Goal: Transaction & Acquisition: Purchase product/service

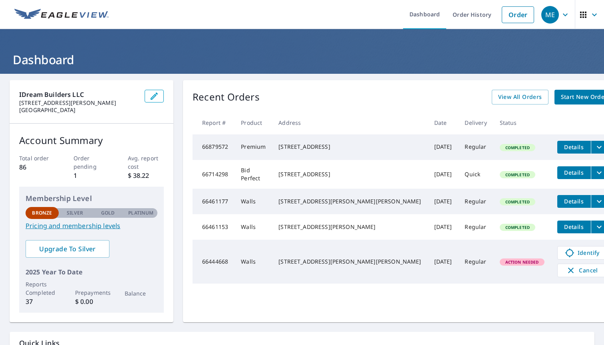
click at [48, 226] on link "Pricing and membership levels" at bounding box center [92, 226] width 132 height 10
click at [561, 97] on span "Start New Order" at bounding box center [584, 97] width 46 height 10
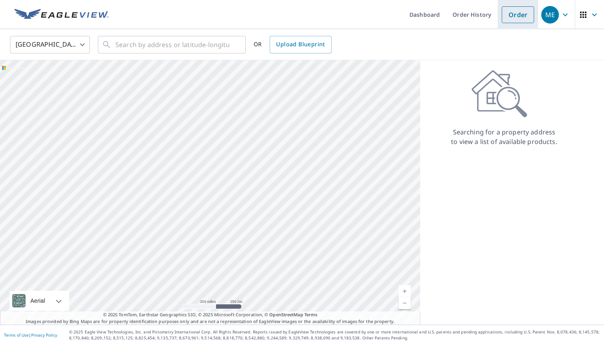
click at [523, 14] on link "Order" at bounding box center [517, 14] width 32 height 17
click at [520, 16] on link "Order" at bounding box center [517, 14] width 32 height 17
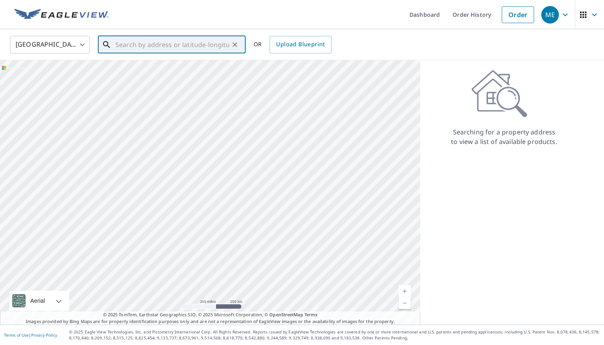
click at [190, 44] on input "text" at bounding box center [172, 45] width 114 height 22
click at [158, 63] on span "[STREET_ADDRESS]" at bounding box center [176, 68] width 125 height 10
type input "[STREET_ADDRESS][PERSON_NAME]"
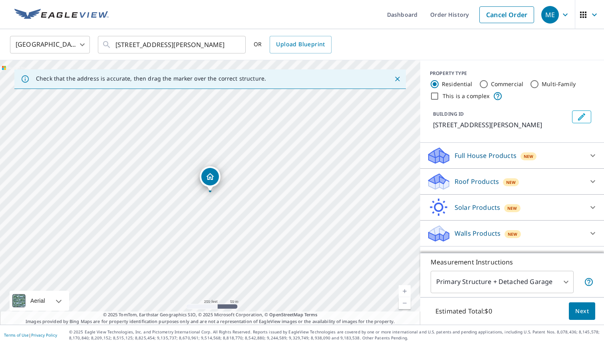
click at [528, 232] on div "Walls Products New" at bounding box center [504, 233] width 156 height 19
click at [528, 232] on div "Walls Products New" at bounding box center [506, 233] width 161 height 19
click at [528, 232] on div "Walls Products New" at bounding box center [504, 233] width 156 height 19
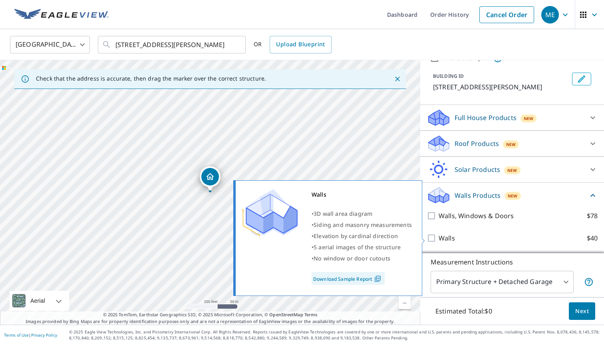
scroll to position [38, 0]
click at [432, 241] on input "Walls $40" at bounding box center [432, 239] width 12 height 10
checkbox input "true"
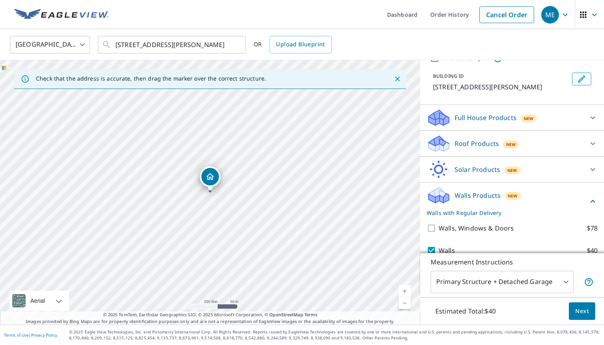
click at [562, 283] on body "ME ME Dashboard Order History Cancel Order ME [GEOGRAPHIC_DATA] [GEOGRAPHIC_DAT…" at bounding box center [302, 172] width 604 height 345
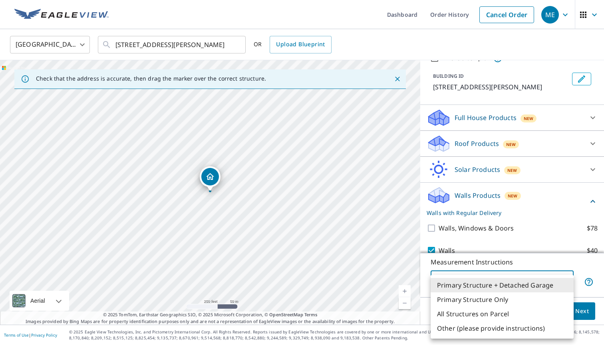
click at [558, 295] on li "Primary Structure Only" at bounding box center [501, 300] width 143 height 14
type input "2"
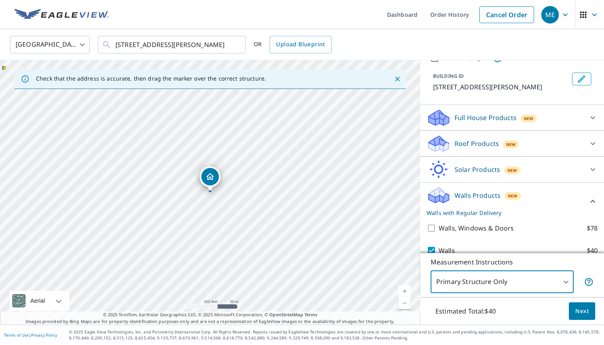
click at [580, 309] on span "Next" at bounding box center [582, 312] width 14 height 10
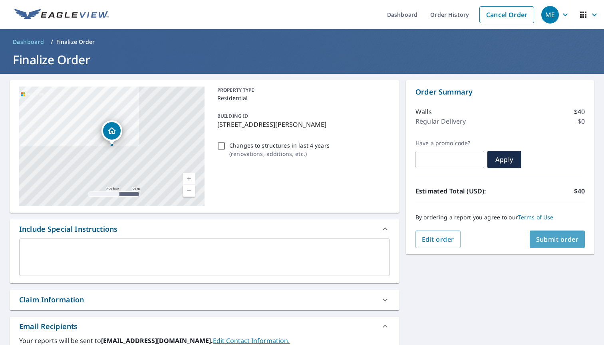
click at [567, 244] on span "Submit order" at bounding box center [557, 239] width 43 height 9
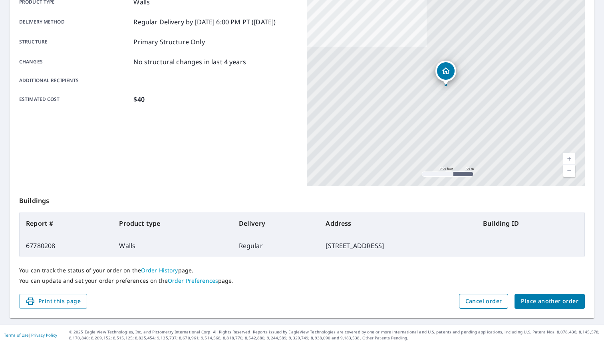
scroll to position [124, 0]
click at [569, 307] on button "Place another order" at bounding box center [549, 302] width 70 height 15
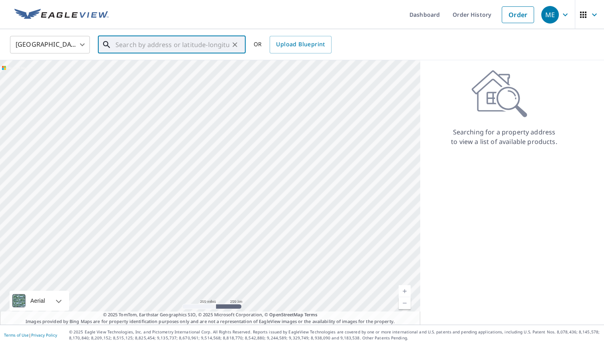
click at [176, 48] on input "text" at bounding box center [172, 45] width 114 height 22
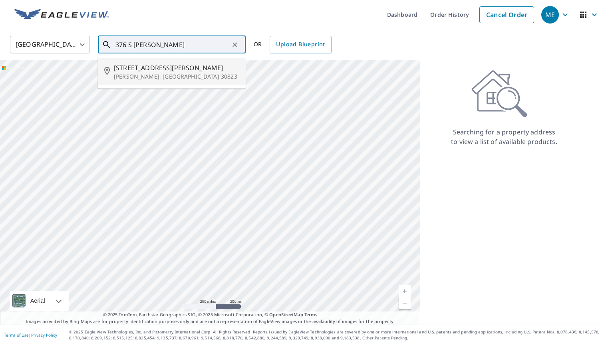
click at [160, 69] on span "[STREET_ADDRESS][PERSON_NAME]" at bounding box center [176, 68] width 125 height 10
type input "[STREET_ADDRESS][PERSON_NAME][PERSON_NAME]"
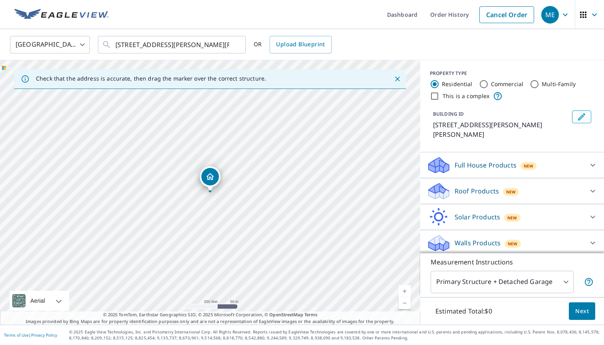
click at [212, 176] on icon "Dropped pin, building 1, Residential property, 376 S Jay St Stapleton, GA 30823" at bounding box center [210, 177] width 10 height 10
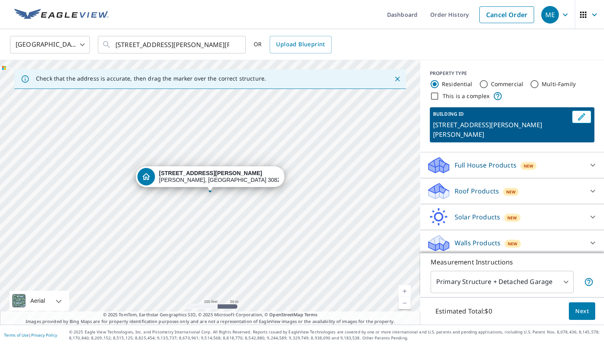
click at [592, 261] on p "Measurement Instructions" at bounding box center [511, 262] width 163 height 10
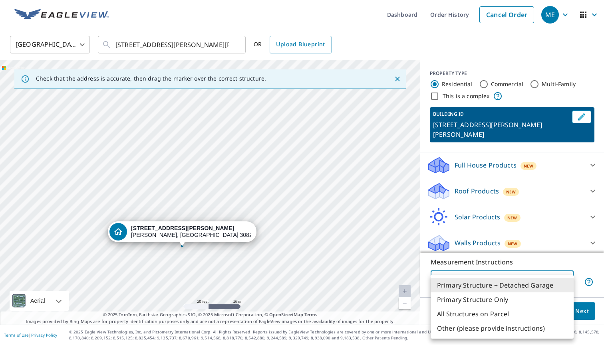
click at [569, 285] on body "ME ME Dashboard Order History Cancel Order ME [GEOGRAPHIC_DATA] [GEOGRAPHIC_DAT…" at bounding box center [302, 172] width 604 height 345
click at [564, 295] on li "Primary Structure Only" at bounding box center [501, 300] width 143 height 14
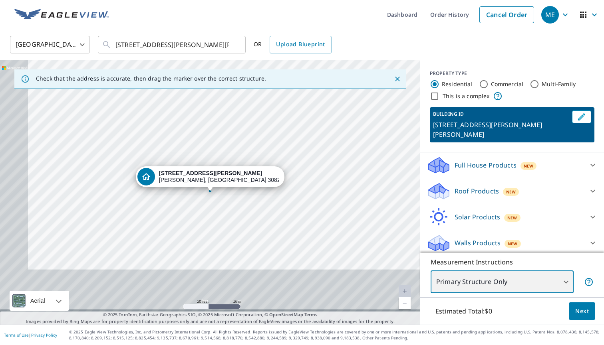
type input "2"
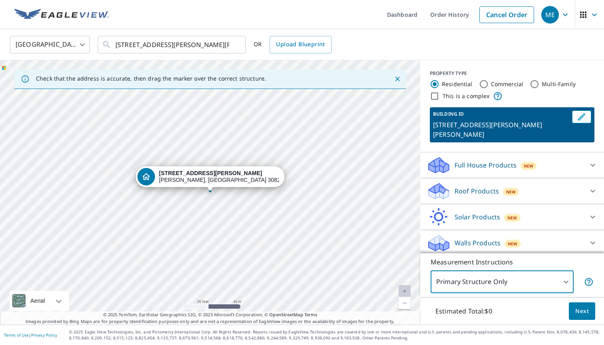
click at [591, 238] on icon at bounding box center [593, 243] width 10 height 10
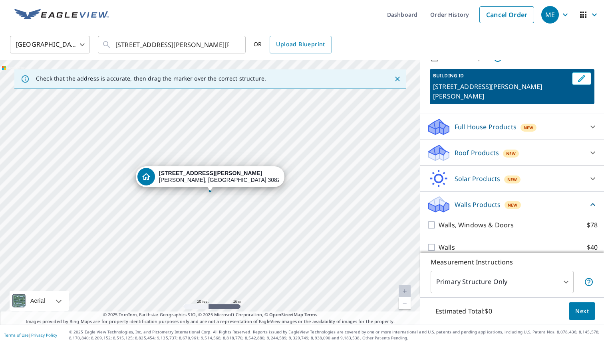
scroll to position [38, 0]
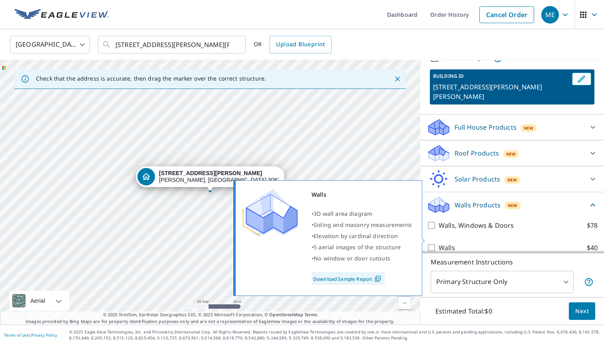
click at [433, 243] on input "Walls $40" at bounding box center [432, 248] width 12 height 10
checkbox input "true"
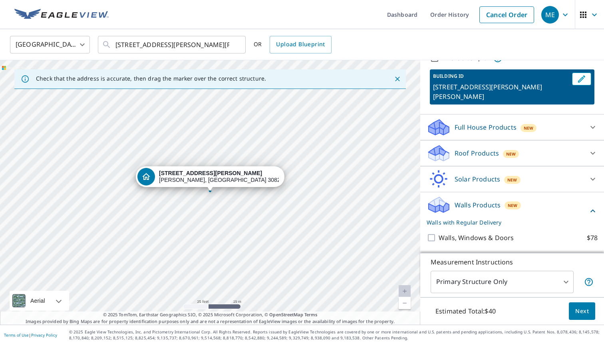
click at [584, 317] on button "Next" at bounding box center [581, 312] width 26 height 18
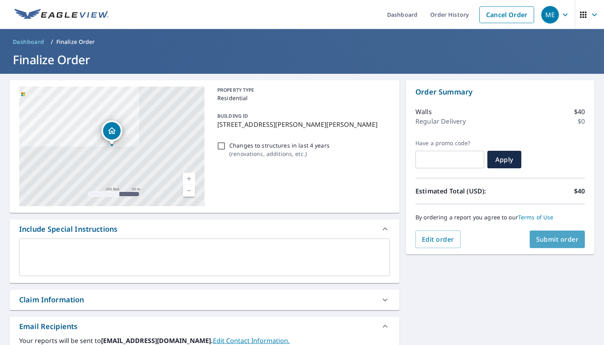
click at [550, 242] on span "Submit order" at bounding box center [557, 239] width 43 height 9
